Goal: Navigation & Orientation: Find specific page/section

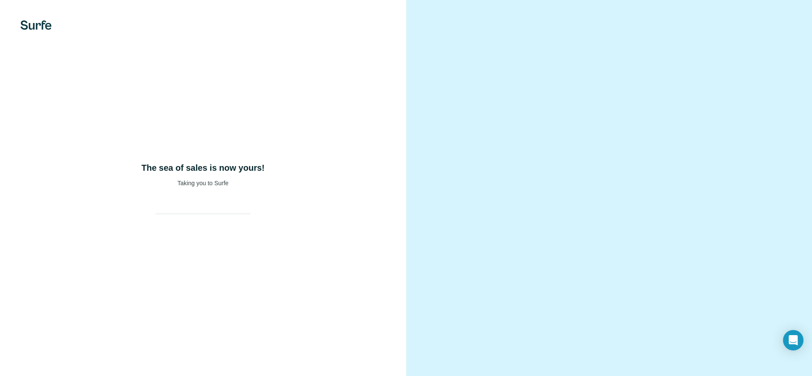
click at [225, 202] on div at bounding box center [202, 206] width 109 height 17
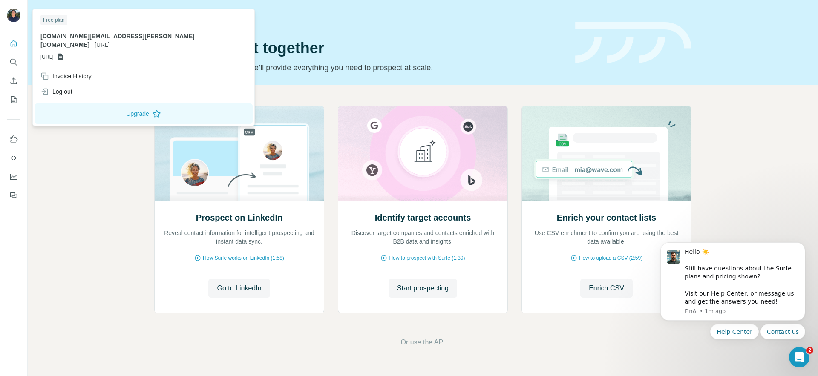
click at [15, 21] on img at bounding box center [14, 16] width 14 height 14
click at [76, 166] on div "Prospect on LinkedIn Reveal contact information for intelligent prospecting and…" at bounding box center [423, 226] width 790 height 283
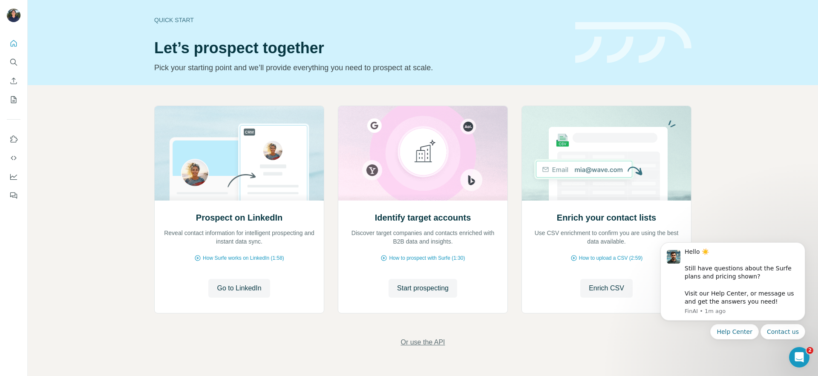
click at [420, 339] on span "Or use the API" at bounding box center [423, 342] width 44 height 10
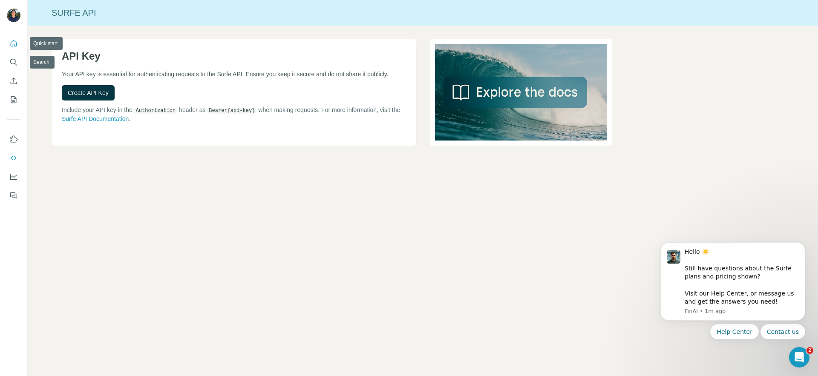
click at [13, 45] on icon "Quick start" at bounding box center [14, 43] width 6 height 6
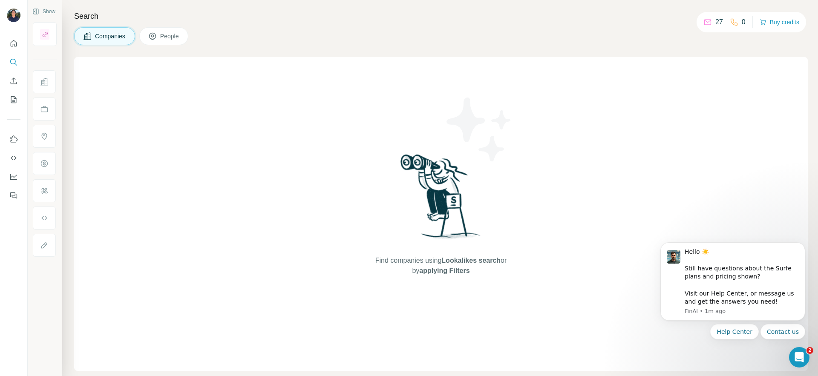
click at [708, 22] on icon at bounding box center [707, 22] width 9 height 9
click at [805, 247] on button "Dismiss notification" at bounding box center [802, 244] width 11 height 11
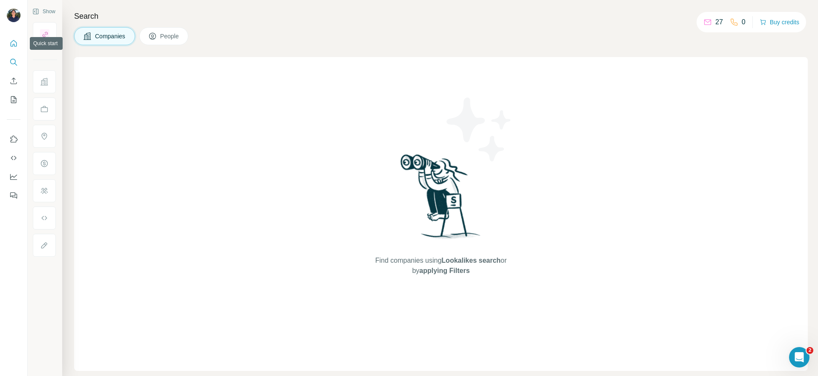
click at [12, 38] on button "Quick start" at bounding box center [14, 43] width 14 height 15
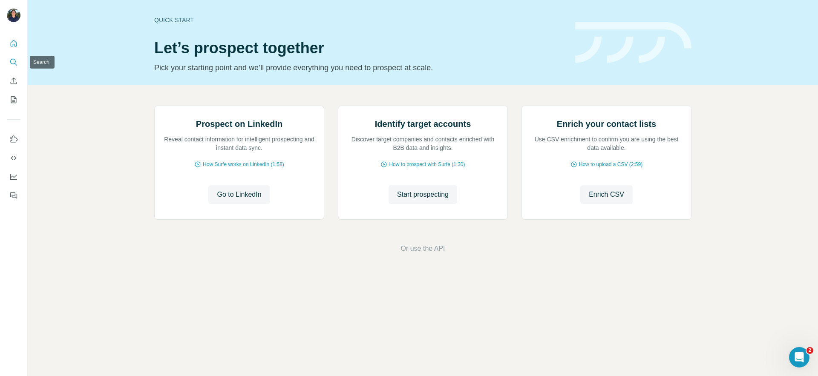
click at [14, 63] on icon "Search" at bounding box center [15, 64] width 3 height 3
